Goal: Transaction & Acquisition: Subscribe to service/newsletter

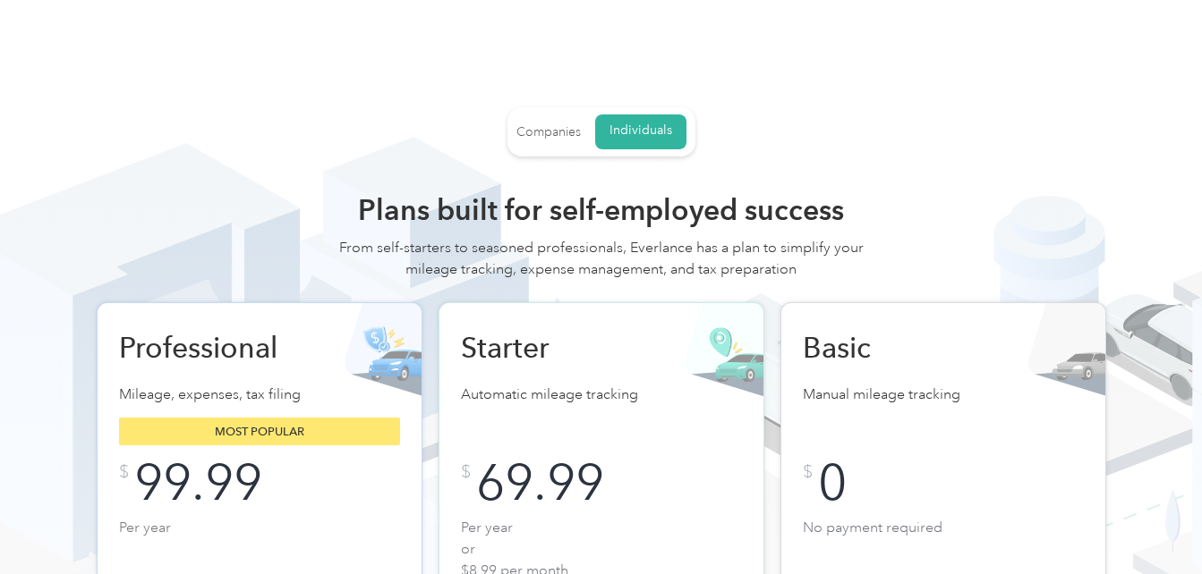
click at [554, 131] on div "Companies" at bounding box center [548, 132] width 64 height 16
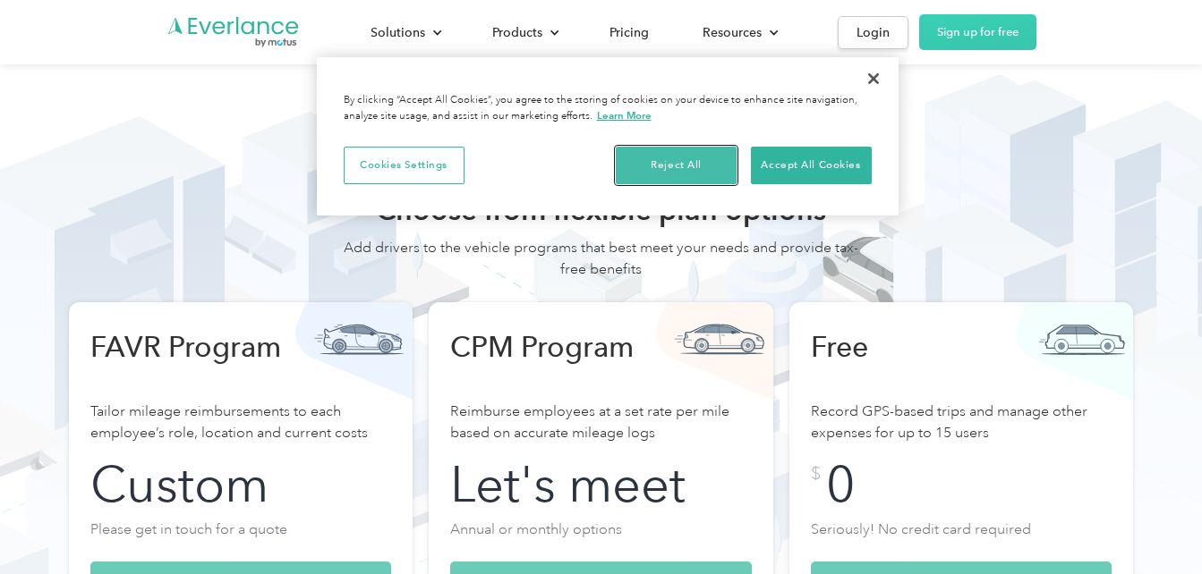
click at [661, 156] on button "Reject All" at bounding box center [676, 166] width 121 height 38
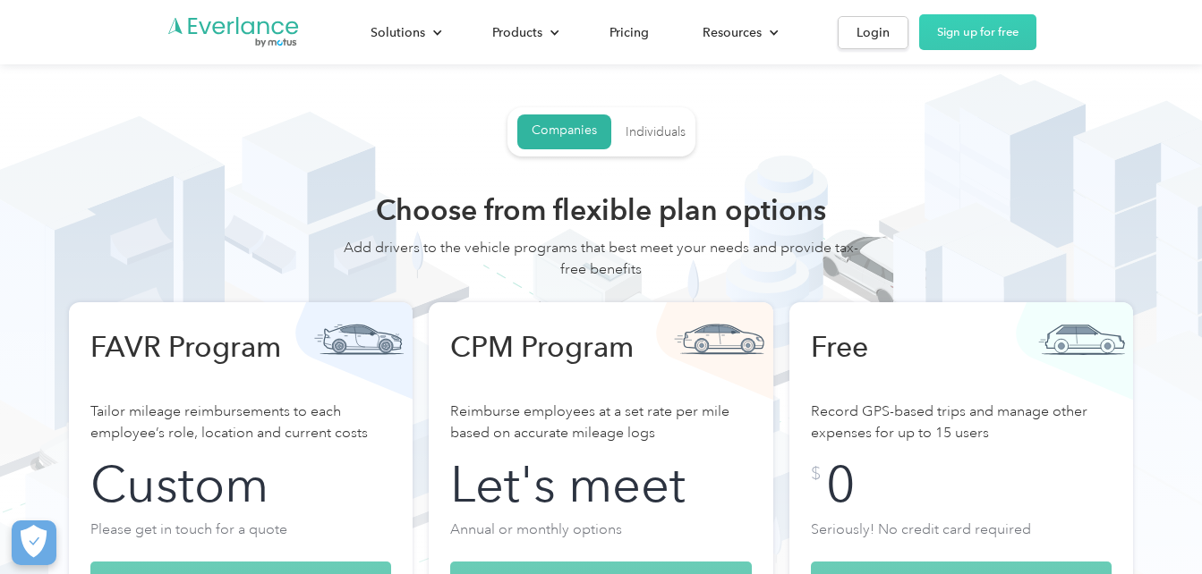
click at [654, 141] on link "Individuals" at bounding box center [655, 132] width 60 height 32
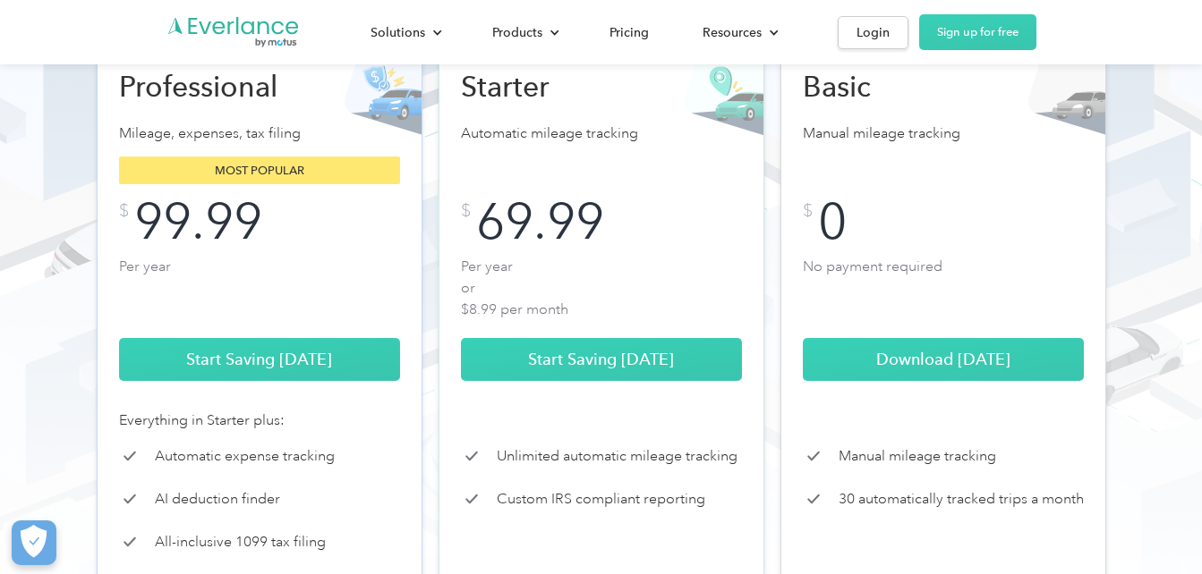
scroll to position [264, 0]
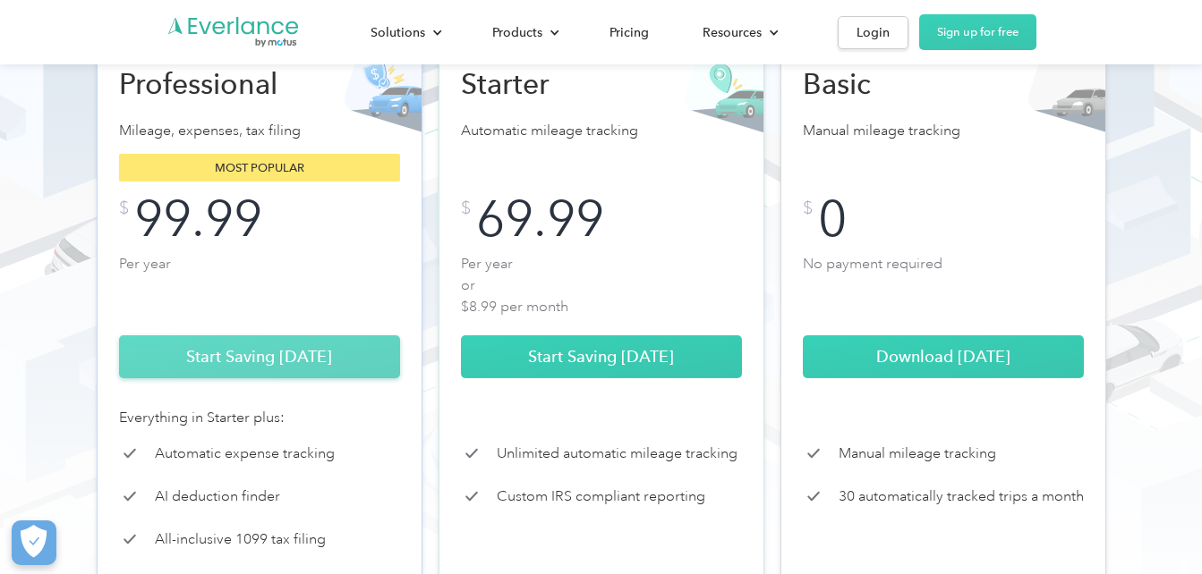
click at [282, 353] on link "Start Saving [DATE]" at bounding box center [259, 357] width 281 height 43
